Goal: Transaction & Acquisition: Obtain resource

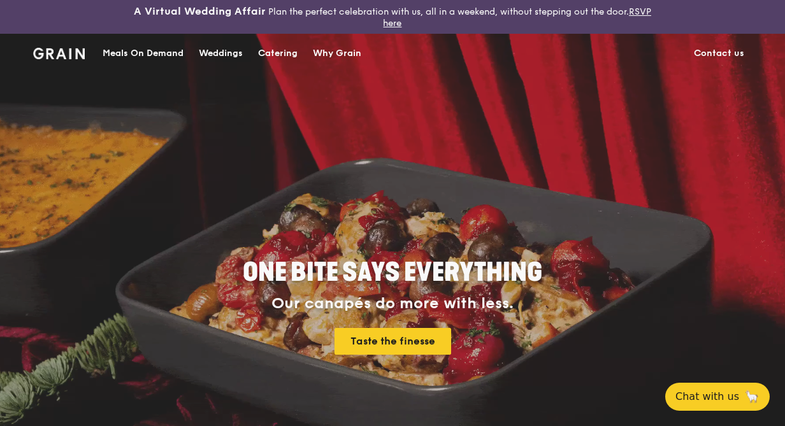
click at [140, 57] on div "Weddings by [PERSON_NAME] presents Plan the perfect celebration with us, all in…" at bounding box center [392, 213] width 785 height 426
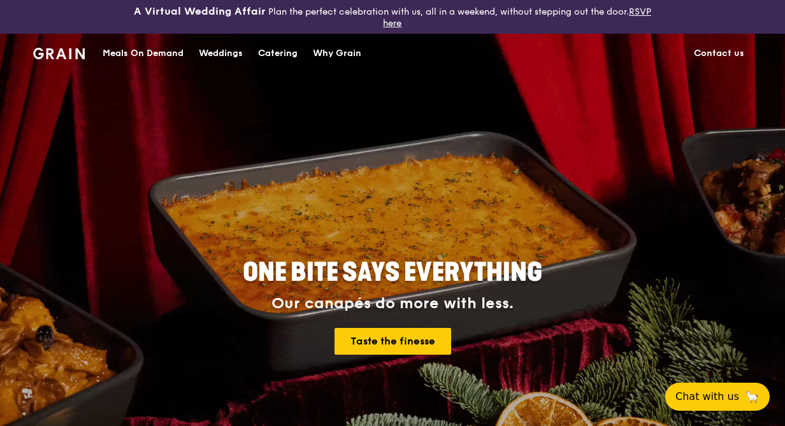
click at [162, 59] on div "Meals On Demand" at bounding box center [143, 53] width 81 height 38
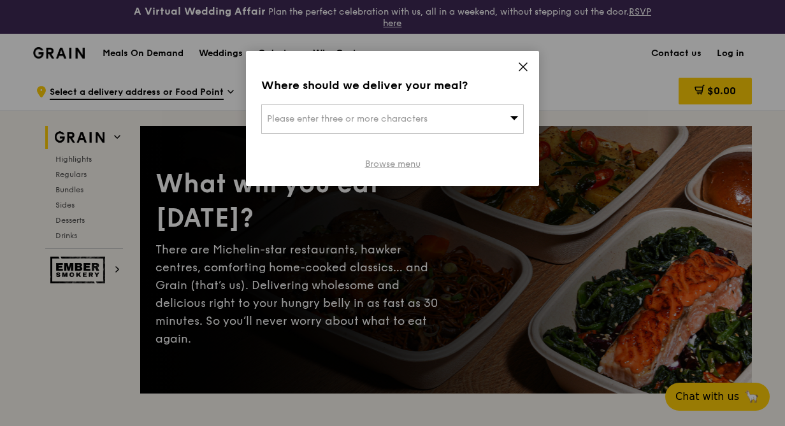
click at [396, 169] on link "Browse menu" at bounding box center [392, 164] width 55 height 13
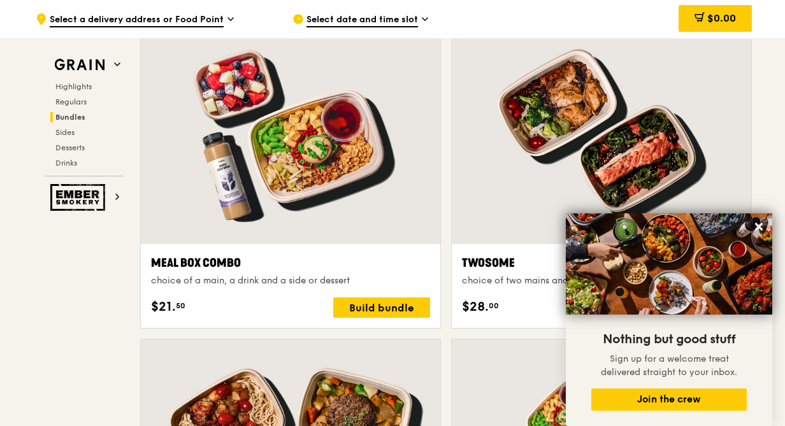
scroll to position [1953, 0]
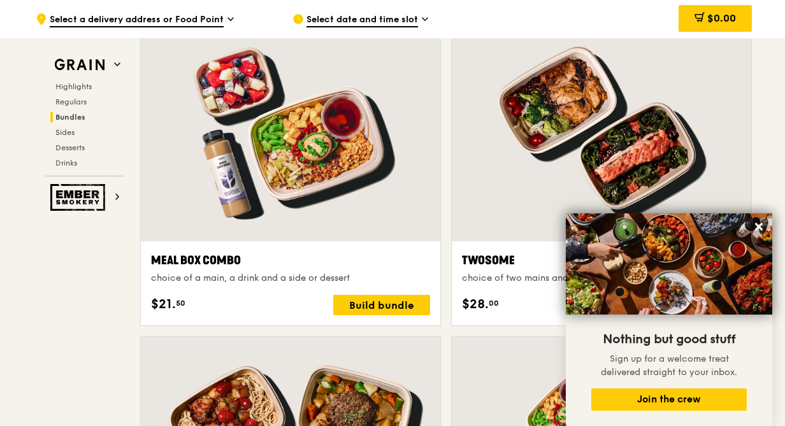
click at [579, 220] on img at bounding box center [669, 263] width 206 height 101
click at [576, 222] on img at bounding box center [669, 263] width 206 height 101
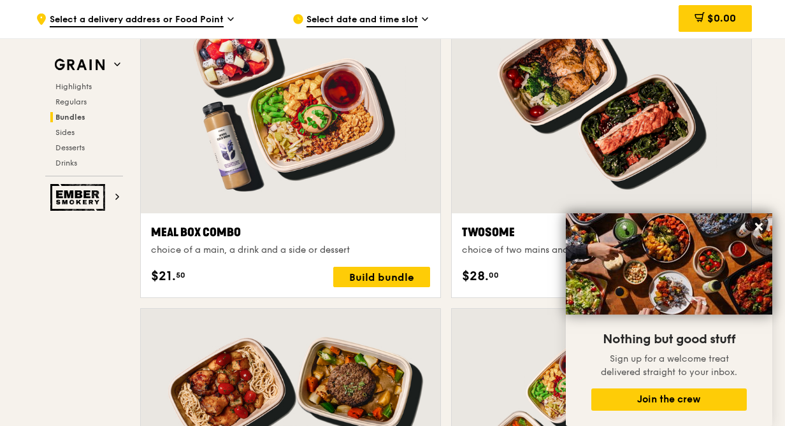
scroll to position [1983, 0]
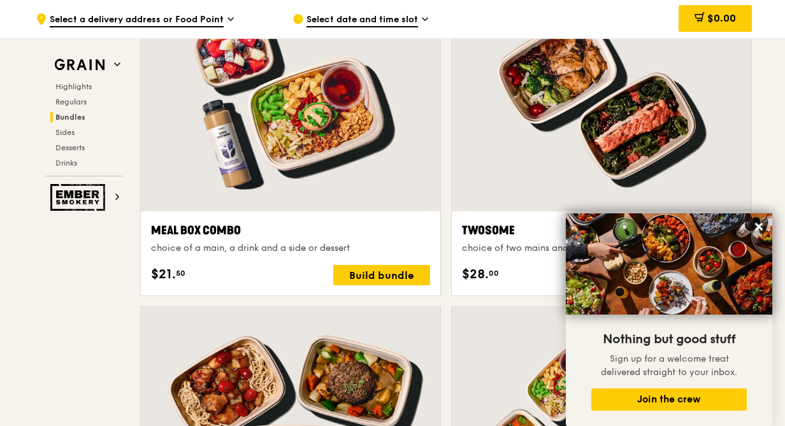
click at [578, 125] on div at bounding box center [601, 100] width 299 height 221
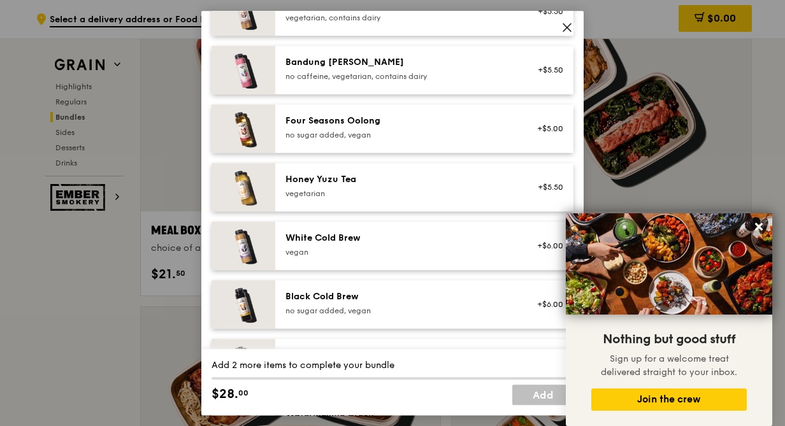
scroll to position [1553, 0]
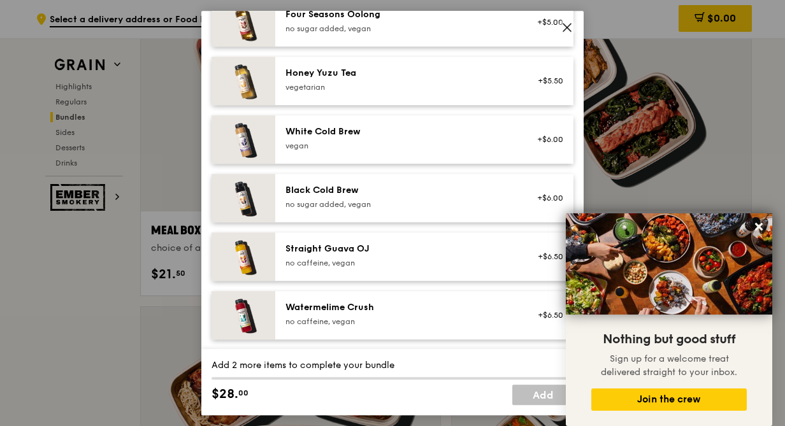
click at [566, 24] on icon at bounding box center [566, 27] width 11 height 11
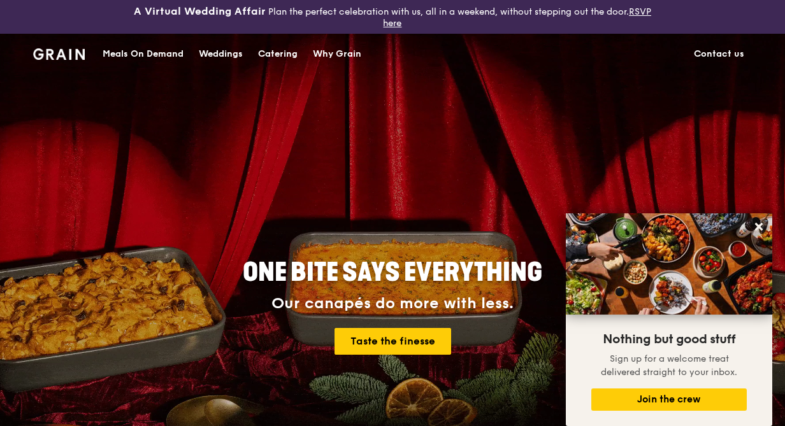
click at [145, 53] on div "Meals On Demand" at bounding box center [143, 54] width 81 height 38
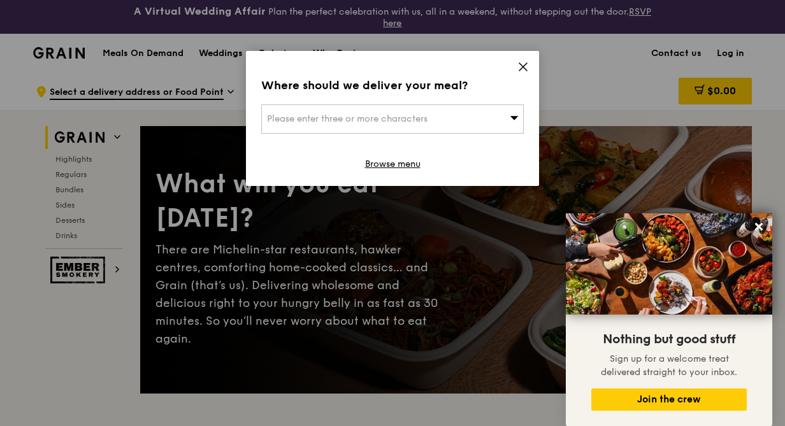
click at [526, 67] on icon at bounding box center [522, 66] width 11 height 11
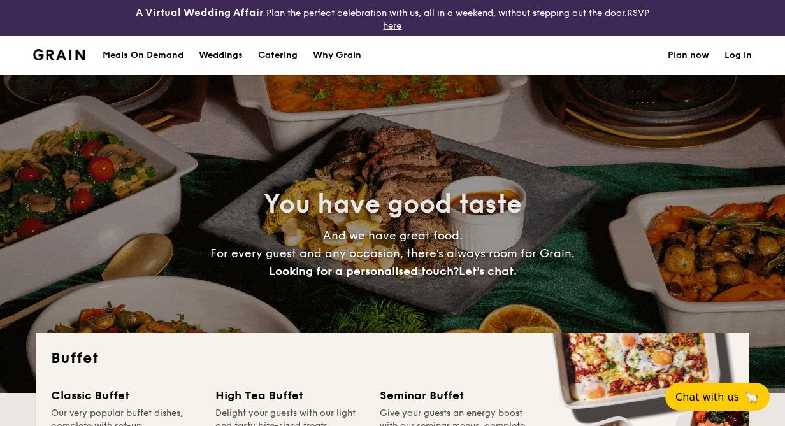
select select
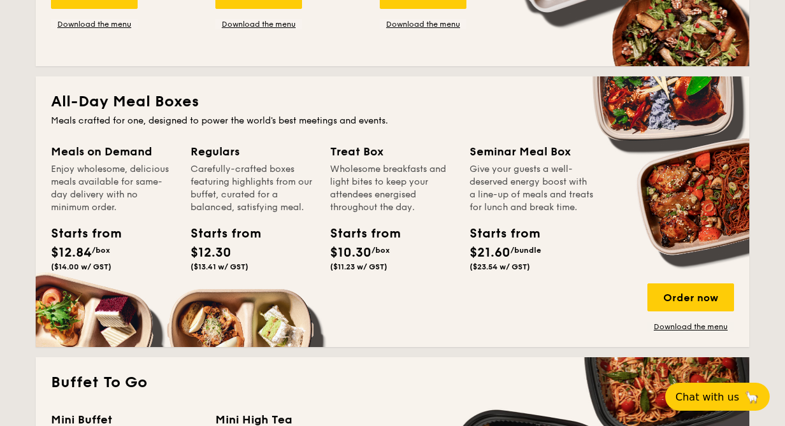
scroll to position [539, 0]
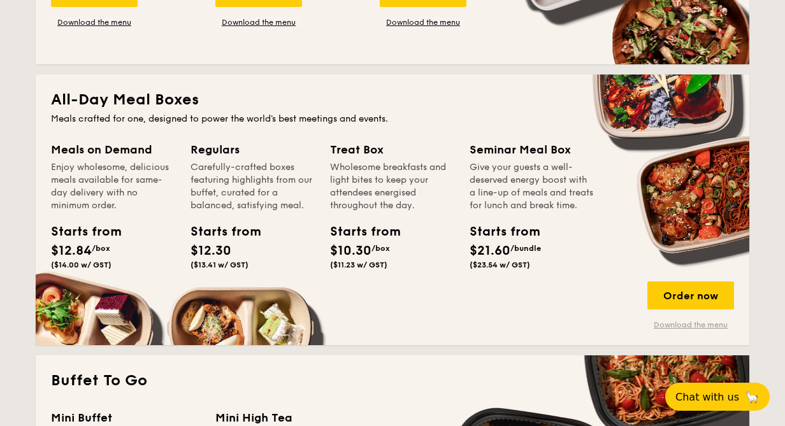
click at [695, 322] on link "Download the menu" at bounding box center [690, 325] width 87 height 10
